Goal: Obtain resource: Download file/media

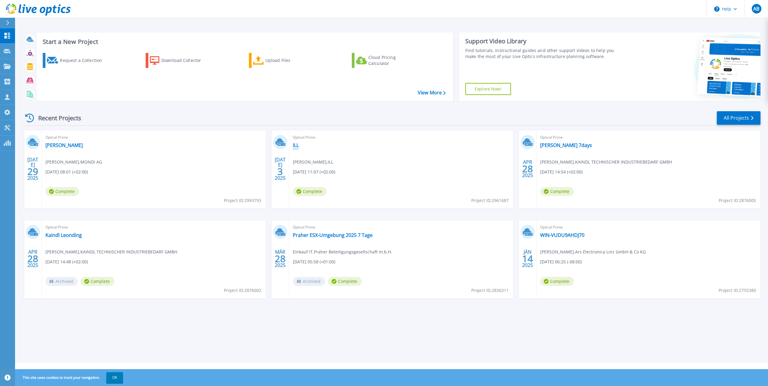
click at [296, 144] on link "ILL" at bounding box center [296, 145] width 6 height 6
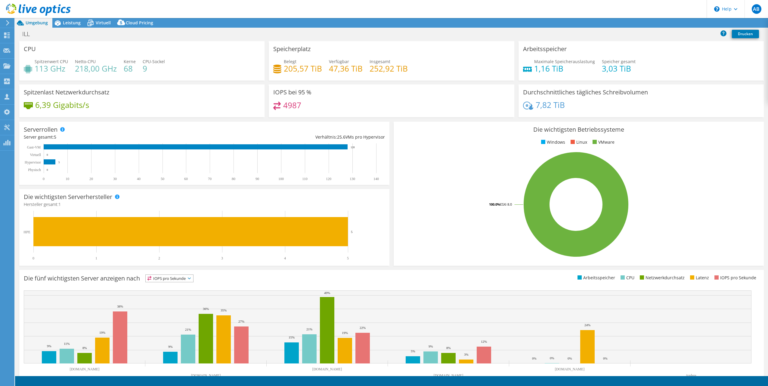
select select "EUFrankfurt"
select select "EUR"
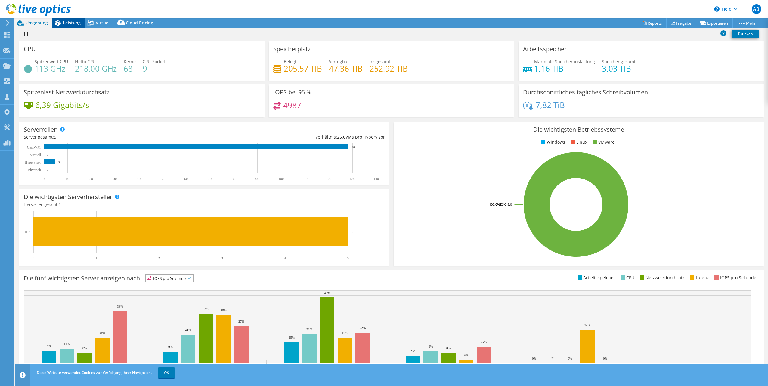
click at [74, 23] on span "Leistung" at bounding box center [72, 23] width 18 height 6
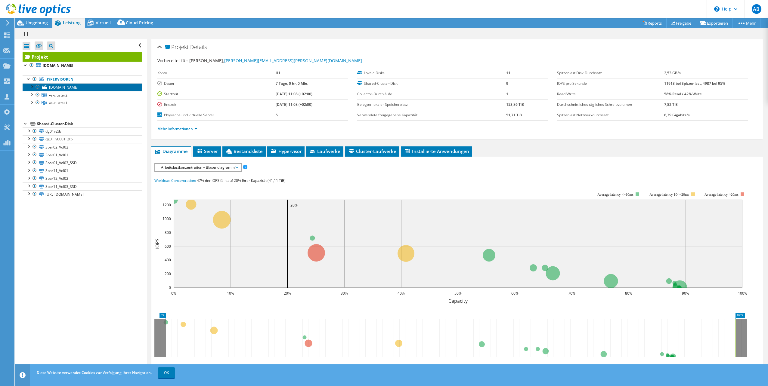
click at [65, 88] on span "vs-i.ill.co.at" at bounding box center [63, 87] width 29 height 5
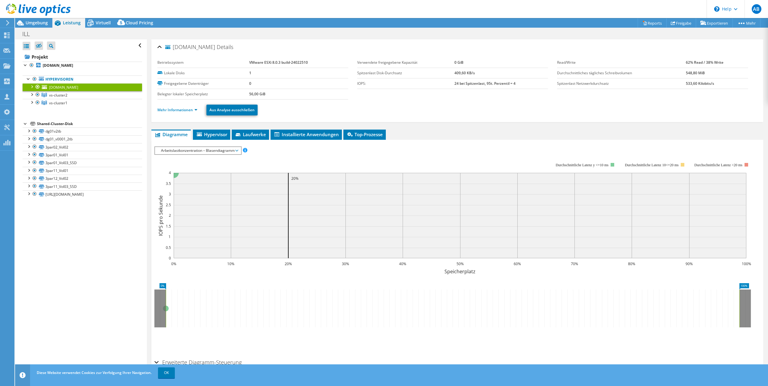
click at [29, 89] on div at bounding box center [32, 86] width 6 height 6
click at [59, 112] on span "vs-cluster2" at bounding box center [58, 110] width 18 height 5
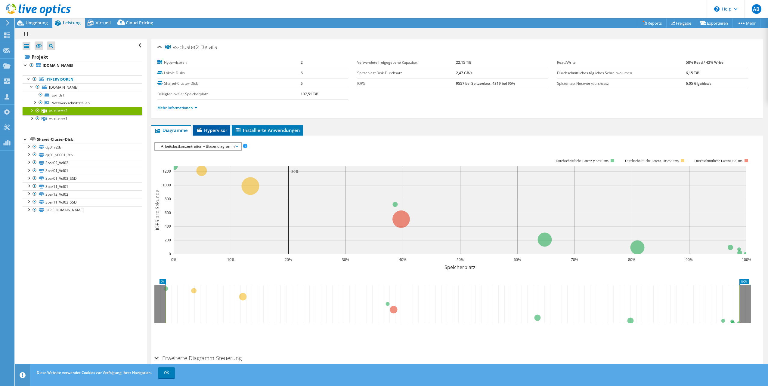
click at [218, 129] on span "Hypervisor" at bounding box center [211, 130] width 31 height 6
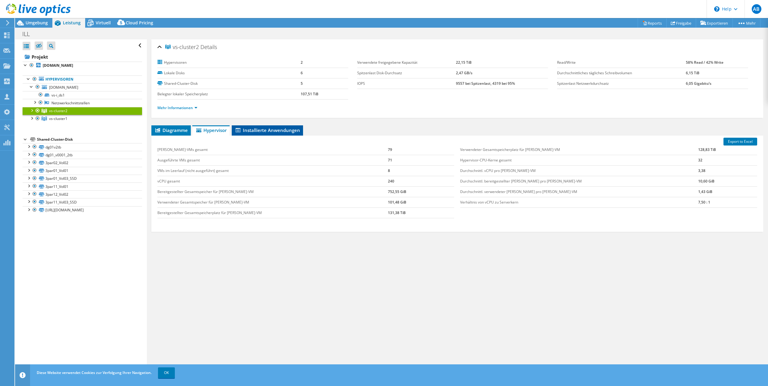
click at [254, 131] on span "Installierte Anwendungen" at bounding box center [267, 130] width 65 height 6
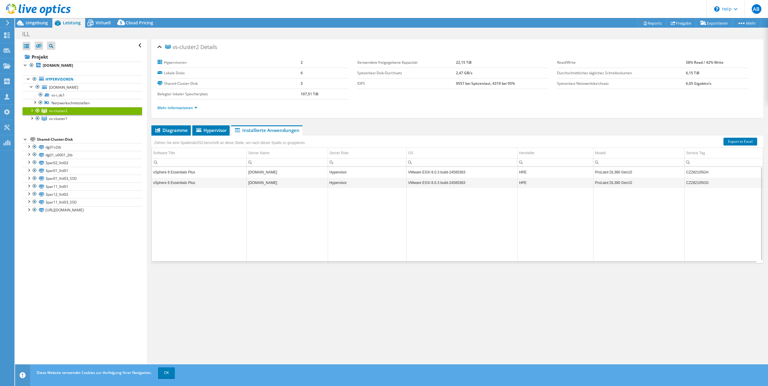
click at [238, 173] on td "vSphere 8 Essentials Plus" at bounding box center [199, 172] width 95 height 11
click at [32, 112] on div at bounding box center [32, 110] width 6 height 6
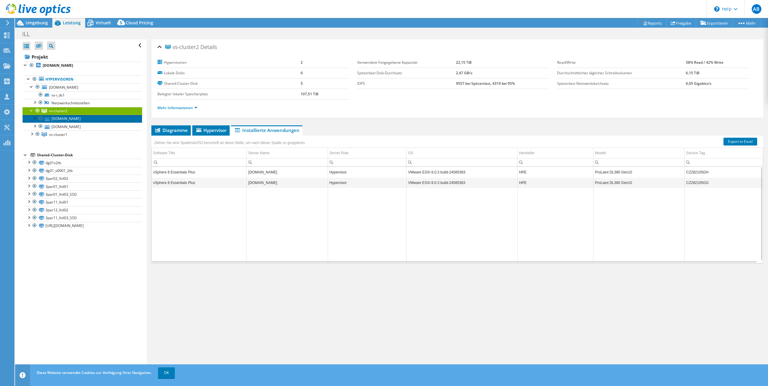
click at [51, 119] on link "[DOMAIN_NAME]" at bounding box center [82, 119] width 119 height 8
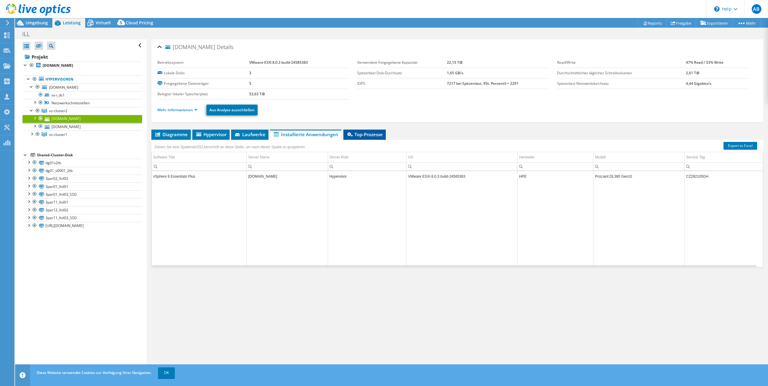
click at [361, 138] on li "Top-Prozesse" at bounding box center [364, 135] width 42 height 10
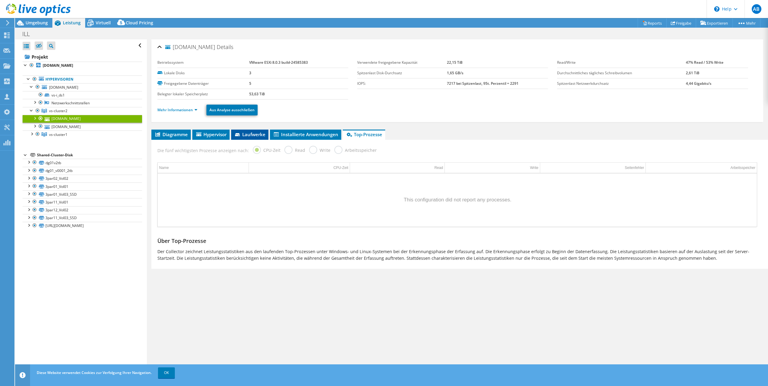
click at [246, 134] on span "Laufwerke" at bounding box center [249, 134] width 31 height 6
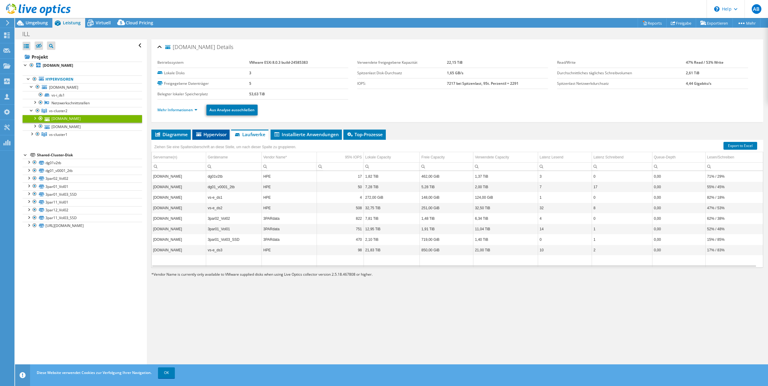
click at [210, 131] on span "Hypervisor" at bounding box center [210, 134] width 31 height 6
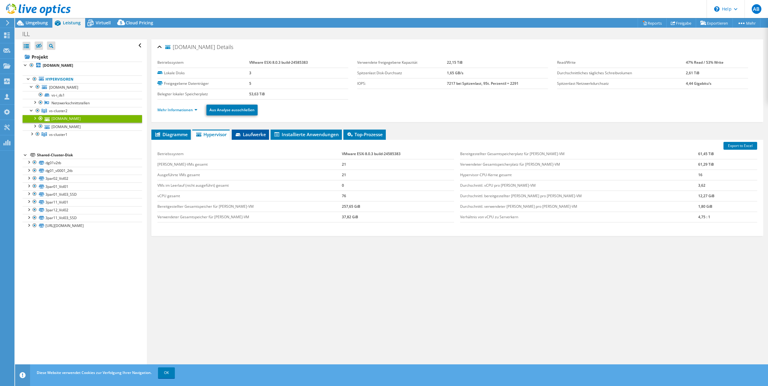
click at [245, 134] on span "Laufwerke" at bounding box center [250, 134] width 31 height 6
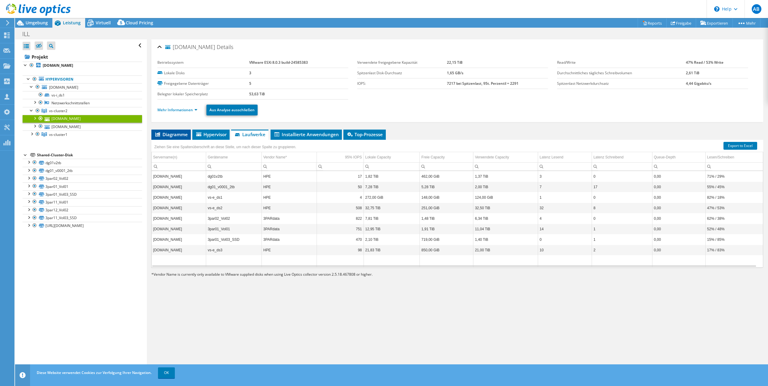
click at [172, 136] on span "Diagramme" at bounding box center [170, 134] width 33 height 6
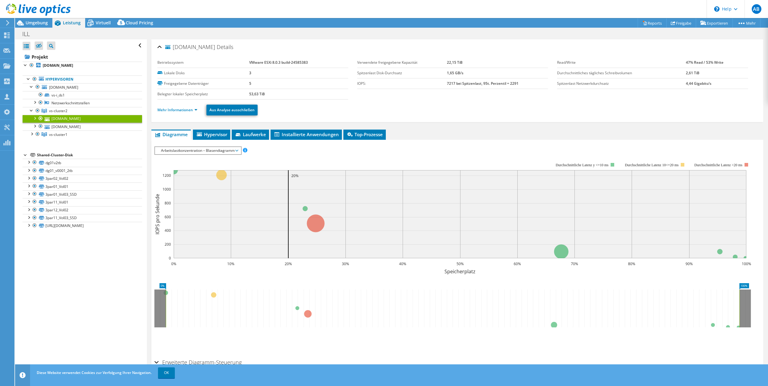
click at [199, 151] on span "Arbeitslastkonzentration – Blasendiagramm" at bounding box center [198, 150] width 80 height 7
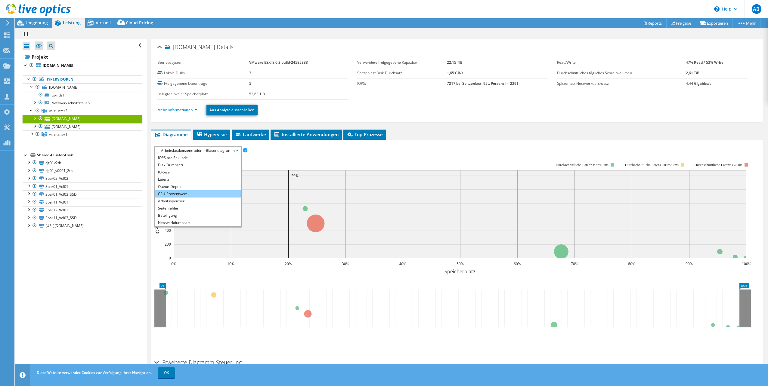
click at [192, 192] on li "CPU-Prozentwert" at bounding box center [198, 193] width 86 height 7
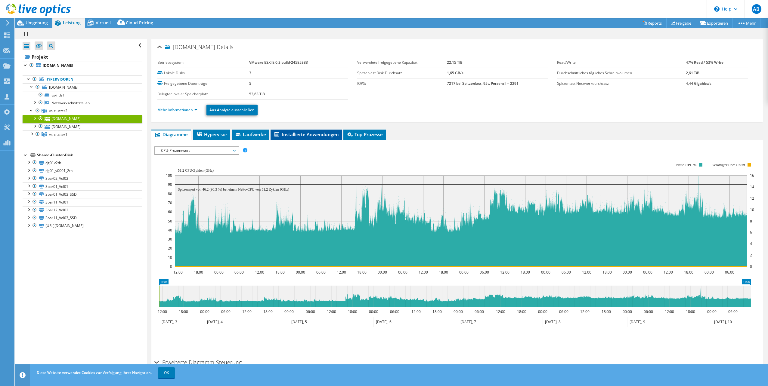
click at [308, 134] on span "Installierte Anwendungen" at bounding box center [305, 134] width 65 height 6
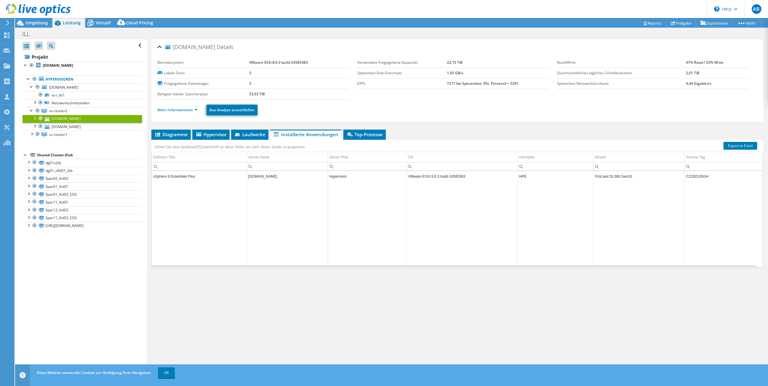
click at [53, 120] on link "[DOMAIN_NAME]" at bounding box center [82, 119] width 119 height 8
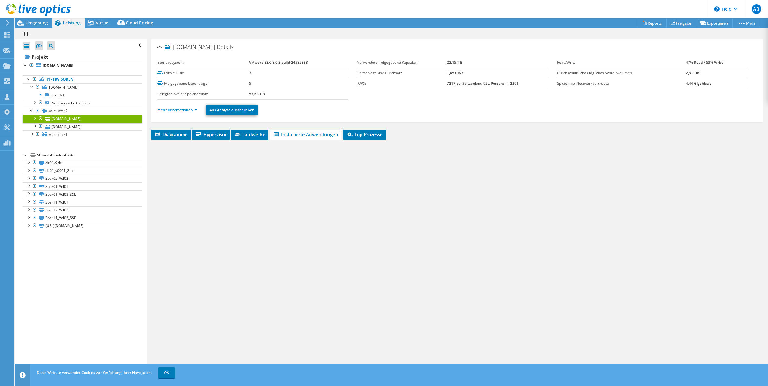
click at [53, 120] on link "[DOMAIN_NAME]" at bounding box center [82, 119] width 119 height 8
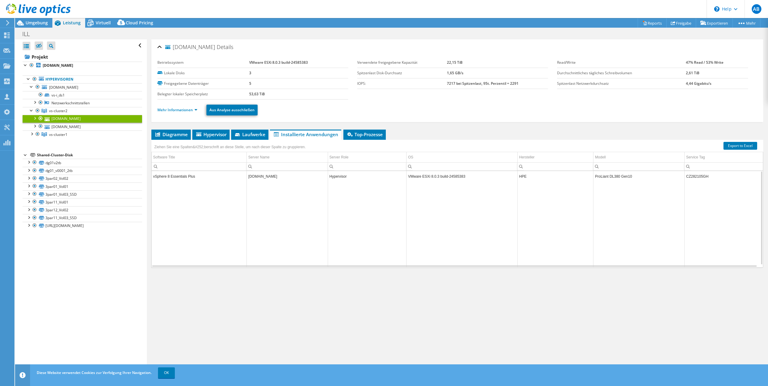
click at [423, 176] on td "VMware ESXi 8.0.3 build-24585383" at bounding box center [461, 176] width 111 height 11
click at [355, 135] on span "Top-Prozesse" at bounding box center [364, 134] width 36 height 6
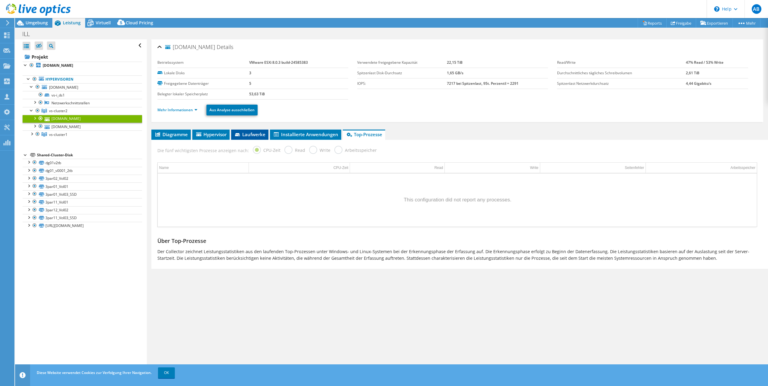
click at [250, 134] on span "Laufwerke" at bounding box center [249, 134] width 31 height 6
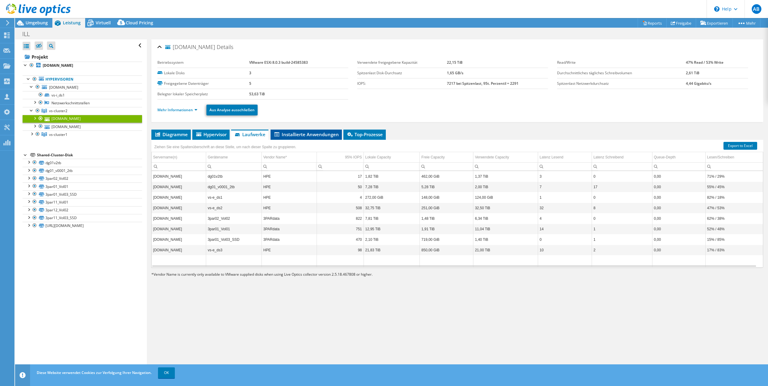
click at [302, 135] on span "Installierte Anwendungen" at bounding box center [305, 134] width 65 height 6
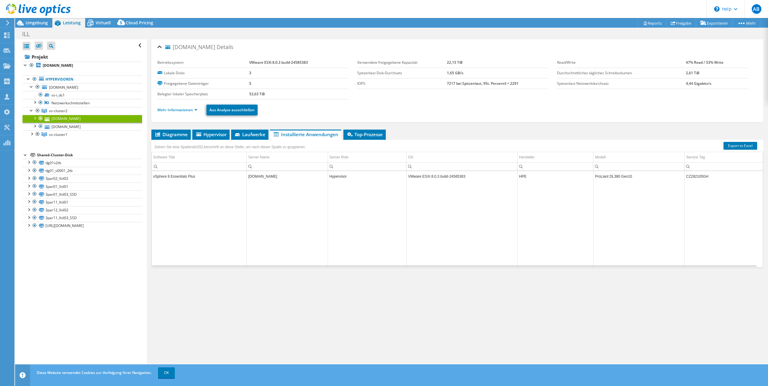
click at [185, 113] on li "Mehr Informationen" at bounding box center [179, 110] width 44 height 7
click at [185, 111] on link "Mehr Informationen" at bounding box center [177, 109] width 40 height 5
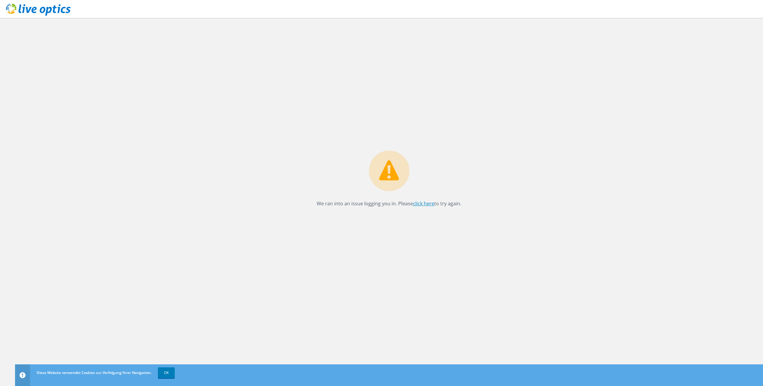
click at [427, 204] on link "click here" at bounding box center [423, 203] width 21 height 7
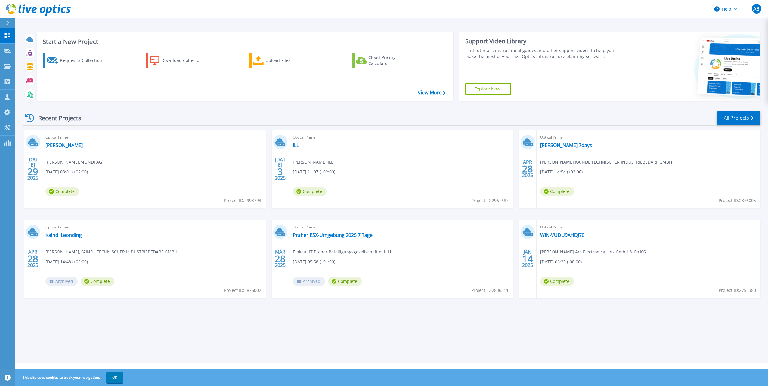
click at [297, 146] on link "ILL" at bounding box center [296, 145] width 6 height 6
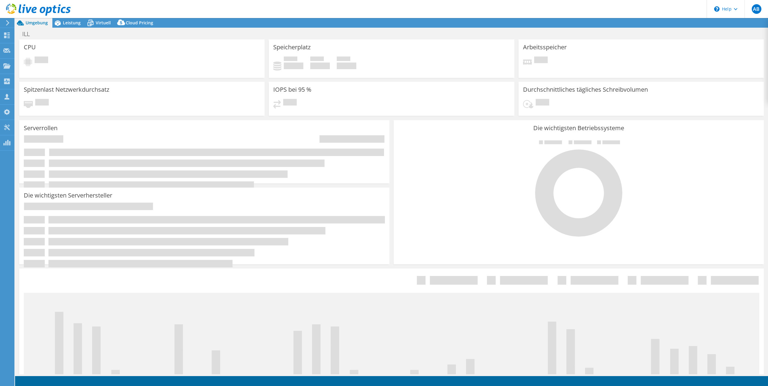
select select "USD"
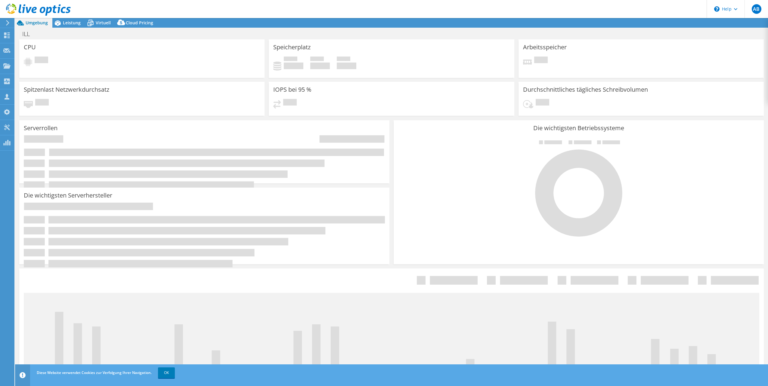
select select "EUFrankfurt"
select select "EUR"
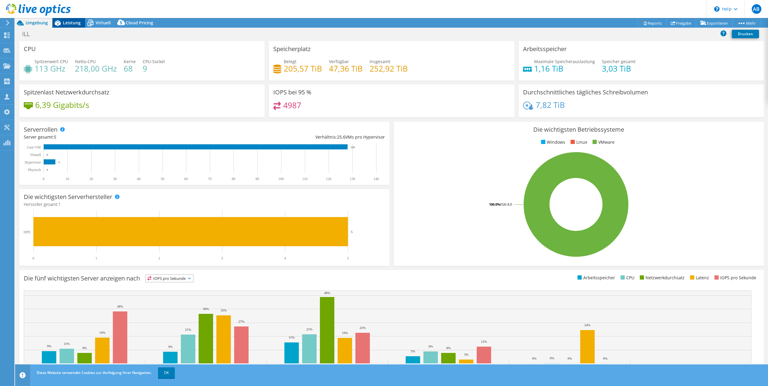
click at [66, 23] on span "Leistung" at bounding box center [72, 23] width 18 height 6
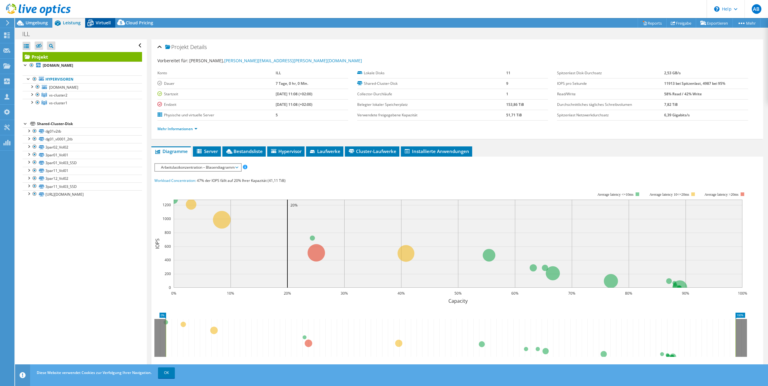
click at [97, 24] on span "Virtuell" at bounding box center [103, 23] width 15 height 6
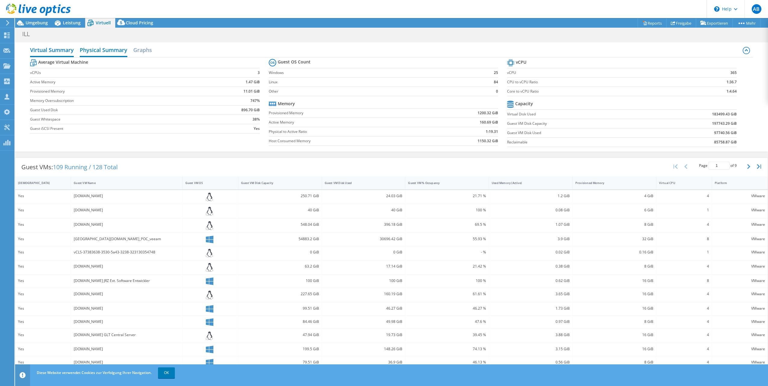
click at [102, 49] on h2 "Physical Summary" at bounding box center [104, 50] width 48 height 13
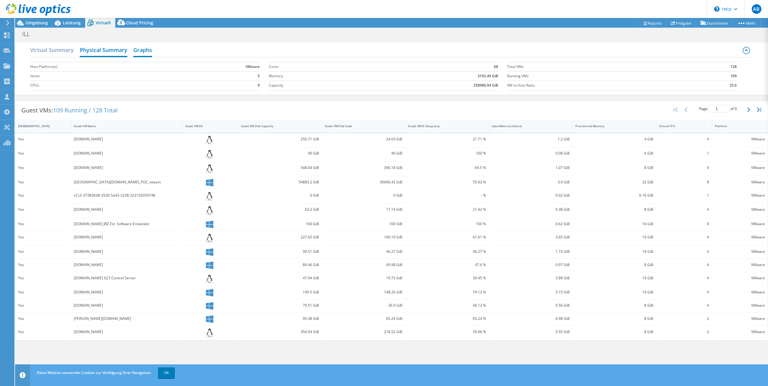
click at [138, 51] on h2 "Graphs" at bounding box center [142, 50] width 19 height 13
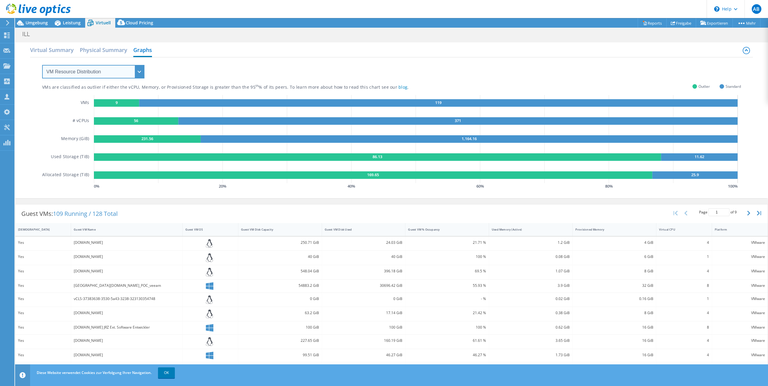
click at [105, 72] on select "VM Resource Distribution Provisioning Contrast Over Provisioning" at bounding box center [93, 72] width 102 height 14
select select "Provisioning Contrast"
click at [42, 65] on select "VM Resource Distribution Provisioning Contrast Over Provisioning" at bounding box center [93, 72] width 102 height 14
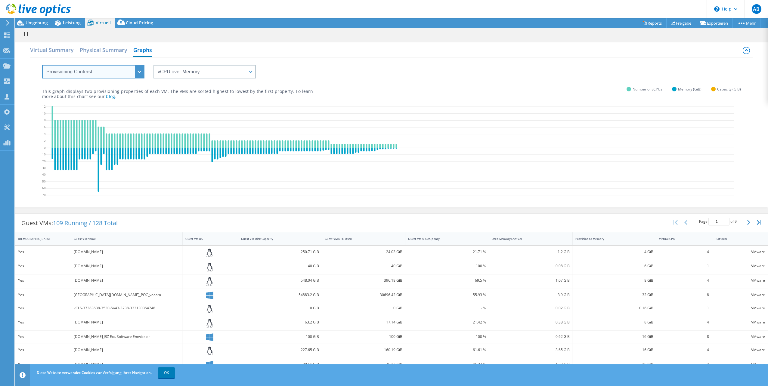
click at [101, 73] on select "VM Resource Distribution Provisioning Contrast Over Provisioning" at bounding box center [93, 72] width 102 height 14
click at [192, 73] on select "vCPU over Memory vCPU over Capacity Memory over vCPU Memory over Capacity Capac…" at bounding box center [204, 72] width 102 height 14
select select "vCPU over Capacity"
click at [153, 65] on select "vCPU over Memory vCPU over Capacity Memory over vCPU Memory over Capacity Capac…" at bounding box center [204, 72] width 102 height 14
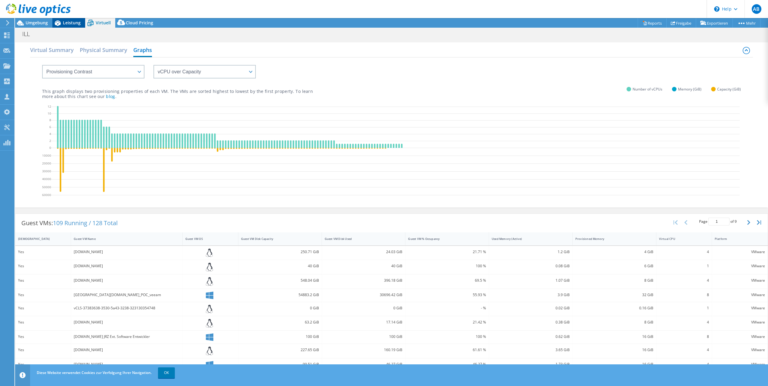
click at [63, 25] on span "Leistung" at bounding box center [72, 23] width 18 height 6
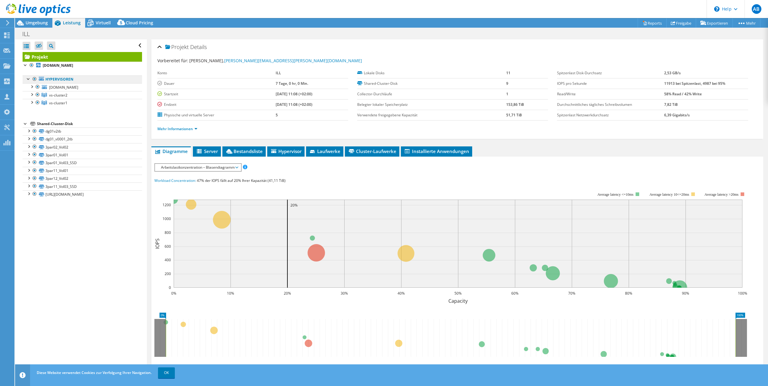
click at [56, 82] on link "Hypervisoren" at bounding box center [82, 79] width 119 height 8
click at [52, 68] on b "[DOMAIN_NAME]" at bounding box center [58, 65] width 30 height 5
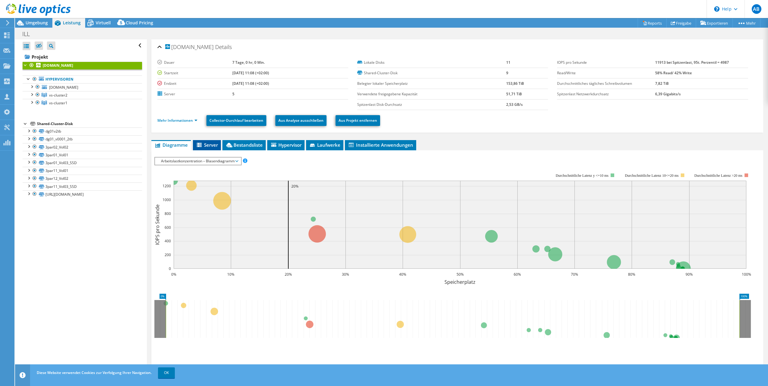
click at [211, 146] on span "Server" at bounding box center [207, 145] width 22 height 6
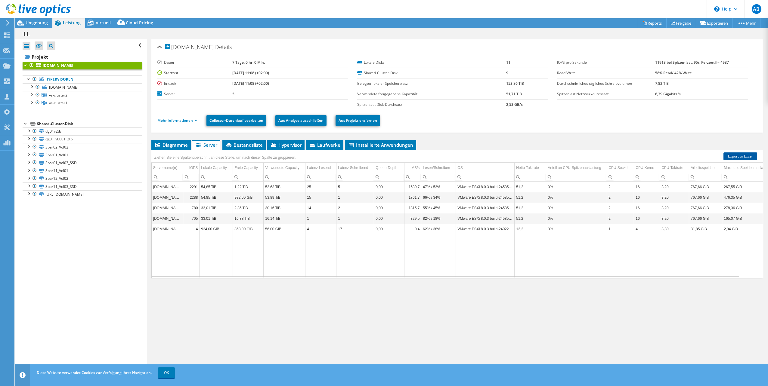
click at [732, 158] on link "Export to Excel" at bounding box center [740, 156] width 34 height 8
